Goal: Navigation & Orientation: Go to known website

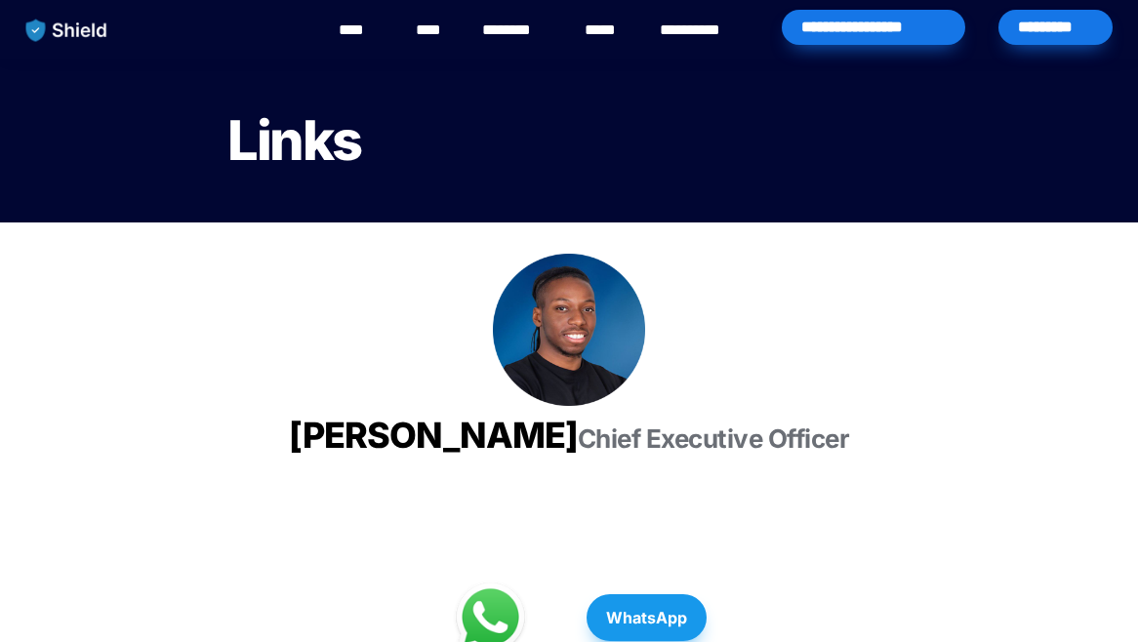
click at [350, 23] on link "****" at bounding box center [361, 30] width 44 height 23
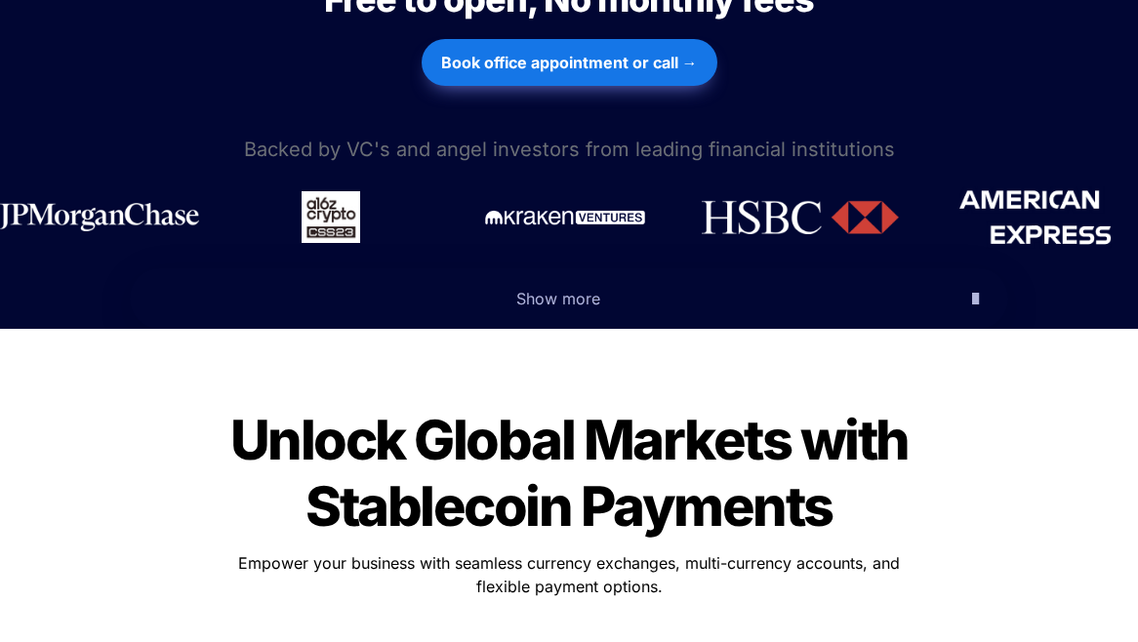
scroll to position [1334, 0]
